Goal: Go to known website: Go to known website

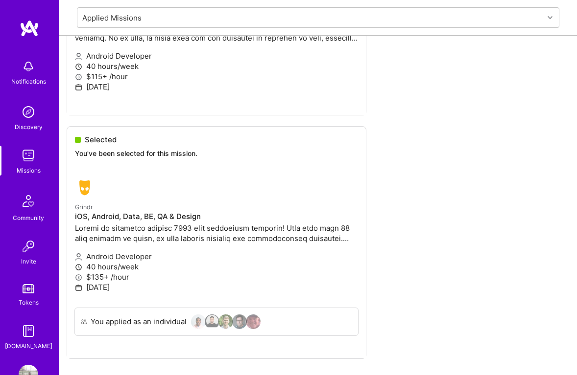
scroll to position [1029, 0]
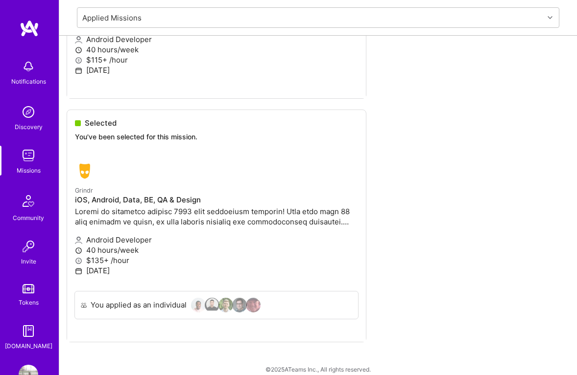
click at [193, 305] on ul "Role canceled The company changed the scope of this mission, and this role has …" at bounding box center [318, 40] width 503 height 664
click at [226, 311] on ul "Role canceled The company changed the scope of this mission, and this role has …" at bounding box center [318, 40] width 503 height 664
click at [224, 313] on ul "Role canceled The company changed the scope of this mission, and this role has …" at bounding box center [318, 40] width 503 height 664
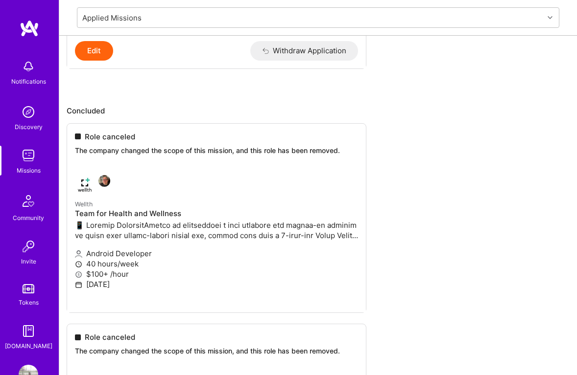
scroll to position [511, 0]
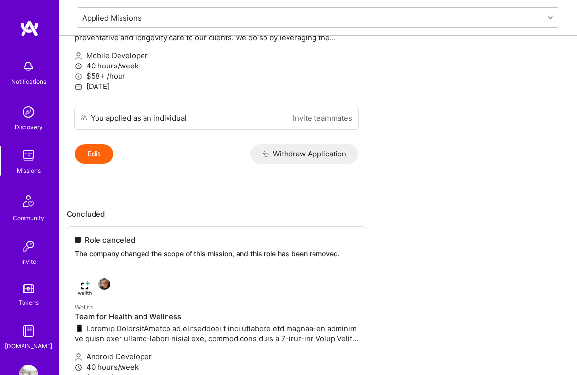
click at [28, 36] on img at bounding box center [30, 29] width 20 height 18
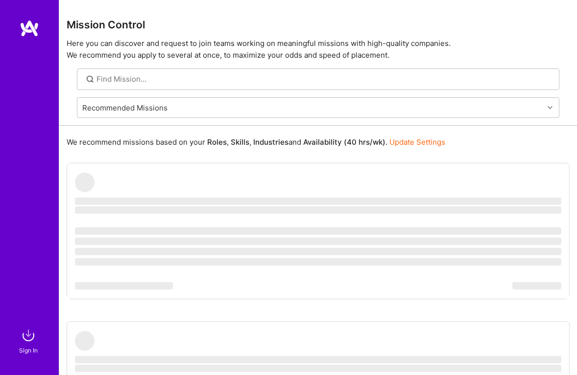
click at [33, 34] on img at bounding box center [30, 29] width 20 height 18
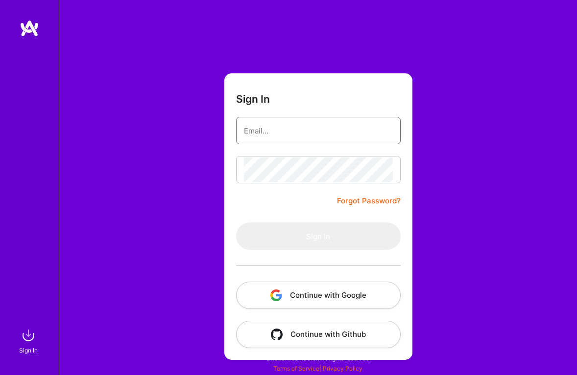
type input "[EMAIL_ADDRESS][DOMAIN_NAME]"
